Goal: Information Seeking & Learning: Learn about a topic

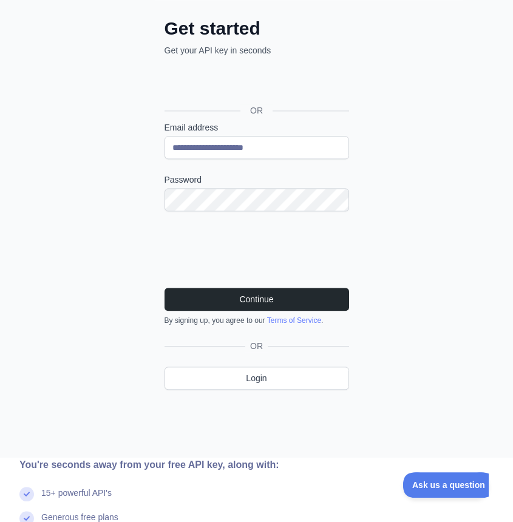
scroll to position [138, 0]
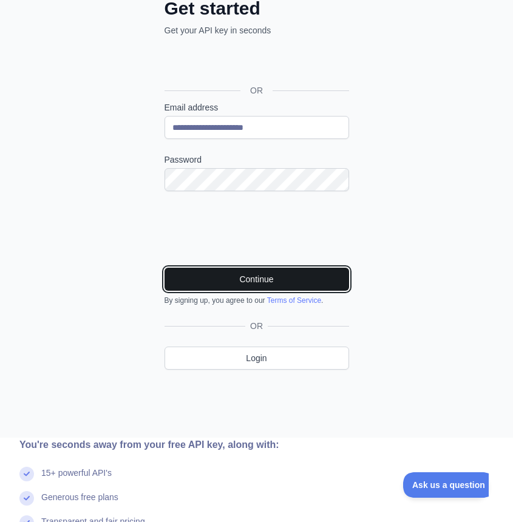
click at [297, 287] on button "Continue" at bounding box center [257, 279] width 185 height 23
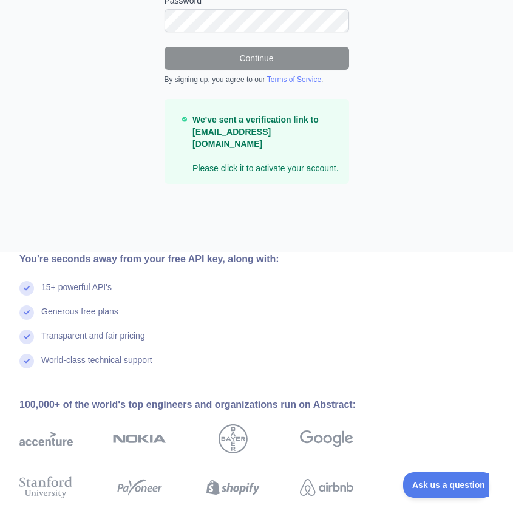
scroll to position [0, 0]
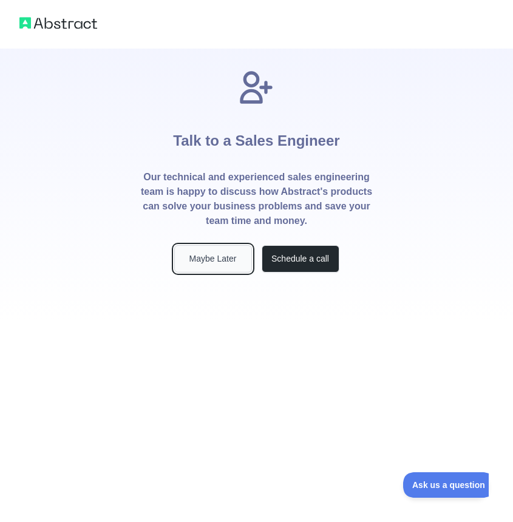
click at [206, 265] on button "Maybe Later" at bounding box center [213, 258] width 78 height 27
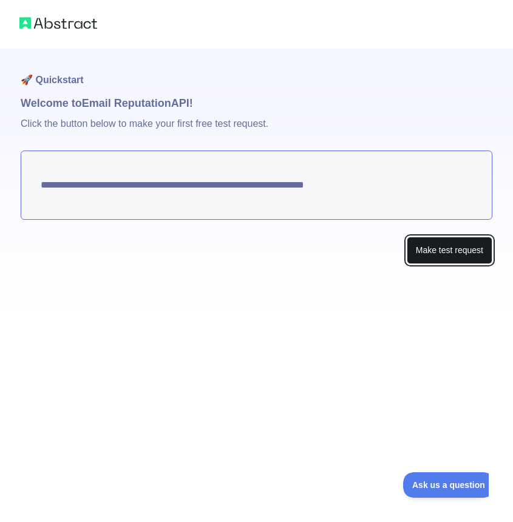
click at [440, 250] on button "Make test request" at bounding box center [450, 250] width 86 height 27
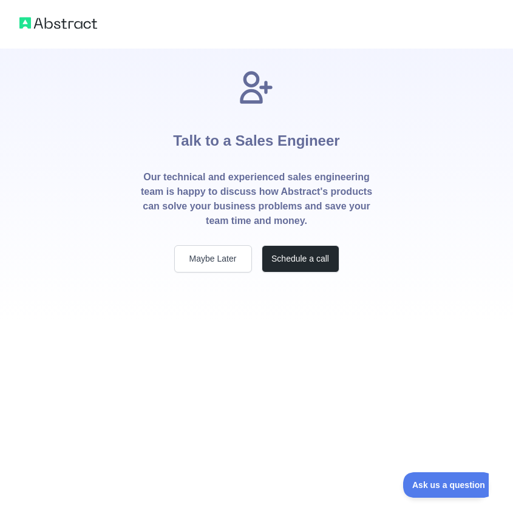
click at [69, 15] on img at bounding box center [58, 23] width 78 height 17
click at [26, 21] on img at bounding box center [58, 23] width 78 height 17
click at [208, 258] on button "Maybe Later" at bounding box center [213, 258] width 78 height 27
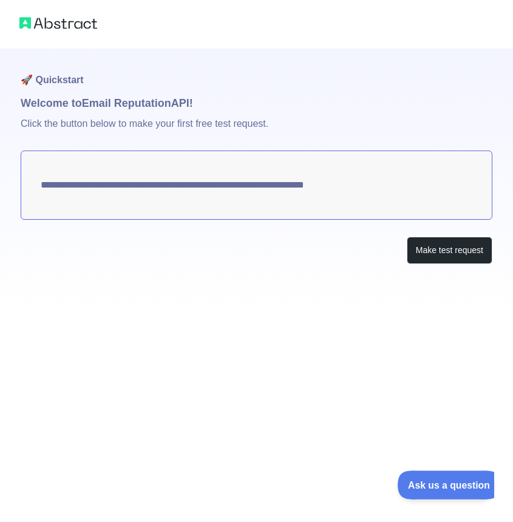
click at [443, 479] on span "Ask us a question" at bounding box center [443, 483] width 91 height 9
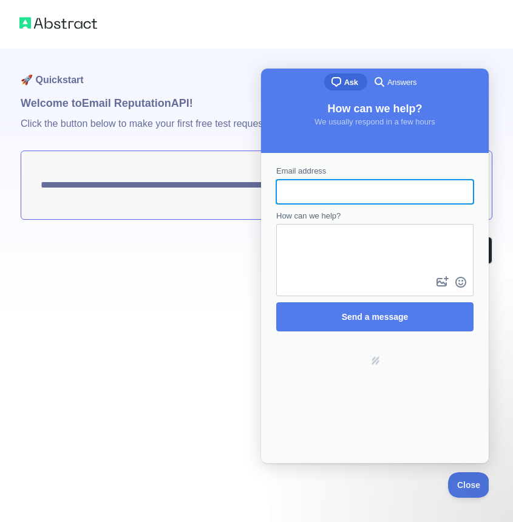
click at [372, 43] on div at bounding box center [256, 24] width 513 height 49
